Goal: Obtain resource: Obtain resource

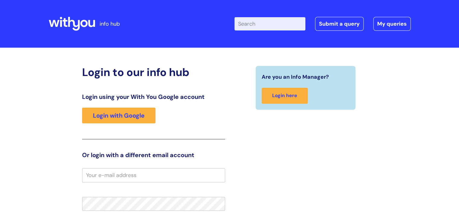
click at [265, 24] on input "Enter your search term here..." at bounding box center [270, 23] width 71 height 13
type input "brand centre"
click button "Search" at bounding box center [0, 0] width 0 height 0
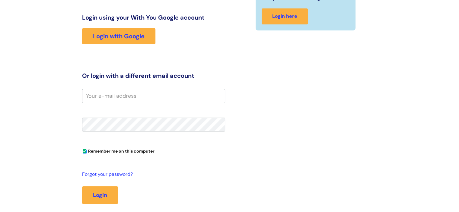
scroll to position [60, 0]
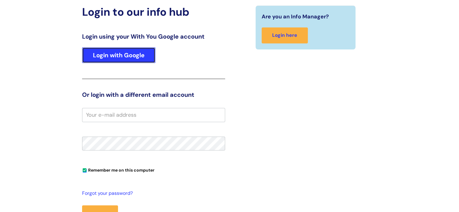
click at [128, 55] on link "Login with Google" at bounding box center [118, 55] width 73 height 16
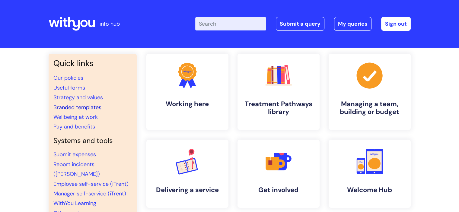
click at [61, 104] on link "Branded templates" at bounding box center [77, 107] width 48 height 7
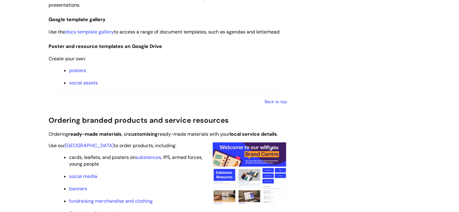
scroll to position [483, 0]
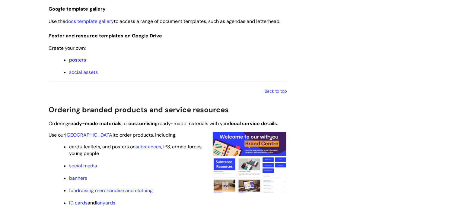
click at [80, 61] on link "posters" at bounding box center [77, 60] width 17 height 6
